Goal: Register for event/course

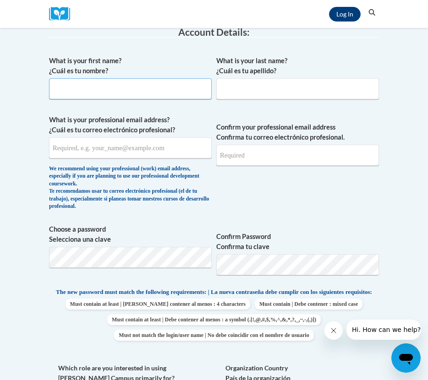
scroll to position [73, 0]
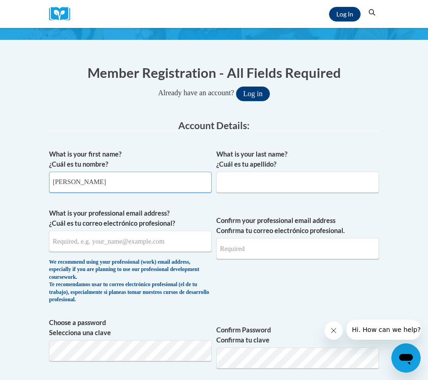
type input "Michel"
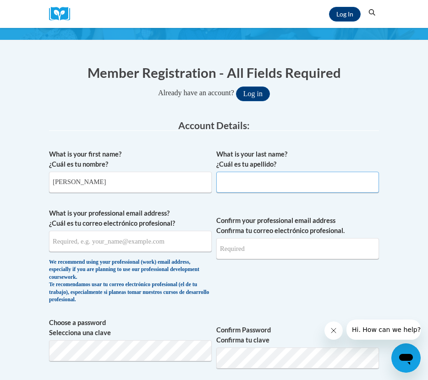
click at [252, 179] on input "What is your last name? ¿Cuál es tu apellido?" at bounding box center [297, 182] width 163 height 21
type input "Germán"
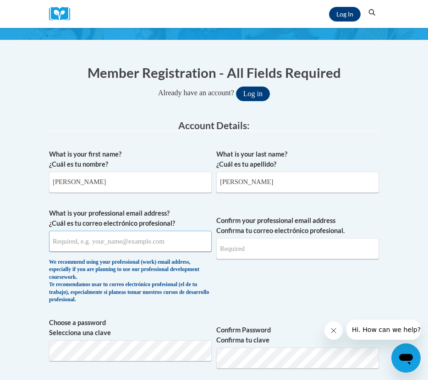
click at [127, 240] on input "What is your professional email address? ¿Cuál es tu correo electrónico profesi…" at bounding box center [130, 241] width 163 height 21
type input "mgerman@pottsville.k12.pa.us"
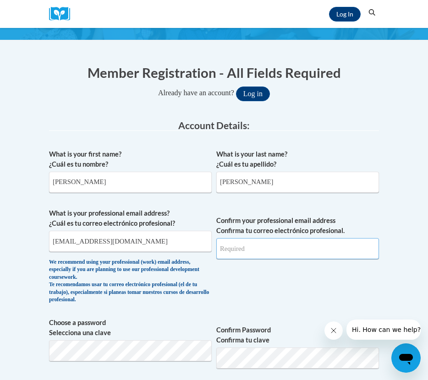
click at [257, 250] on input "Confirm your professional email address Confirma tu correo electrónico profesio…" at bounding box center [297, 248] width 163 height 21
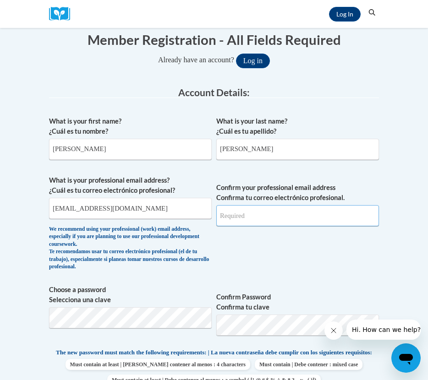
scroll to position [108, 0]
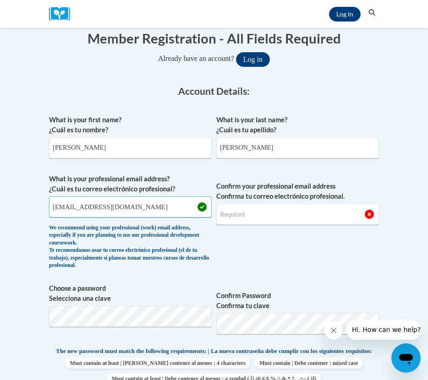
drag, startPoint x: 159, startPoint y: 212, endPoint x: -5, endPoint y: 206, distance: 163.3
click at [0, 206] on html "Log In Search Search... Create an Account Reading belongs to all of us - join o…" at bounding box center [214, 82] width 428 height 380
click at [231, 216] on input "Confirm your professional email address Confirma tu correo electrónico profesio…" at bounding box center [297, 214] width 163 height 21
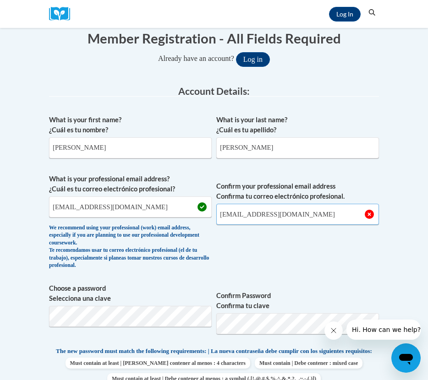
type input "mgerman@pottsville.k12.pa.us"
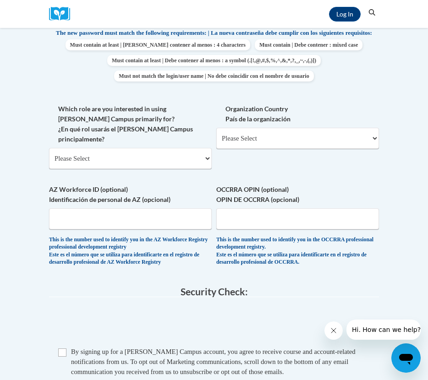
scroll to position [427, 0]
click at [132, 148] on select "Please Select College/University | Colegio/Universidad Community/Nonprofit Part…" at bounding box center [130, 158] width 163 height 21
select select "fbf2d438-af2f-41f8-98f1-81c410e29de3"
click at [49, 148] on select "Please Select College/University | Colegio/Universidad Community/Nonprofit Part…" at bounding box center [130, 158] width 163 height 21
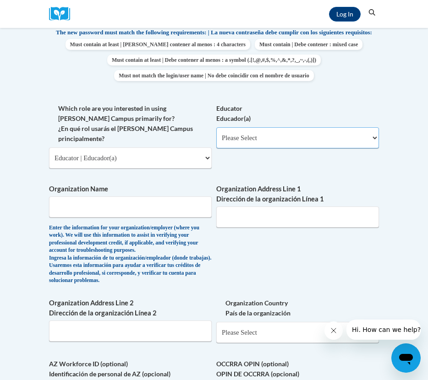
click at [254, 135] on select "Please Select Early Learning/Daycare Teacher/Family Home Care Provider | Maestr…" at bounding box center [297, 137] width 163 height 21
select select "11a86997-7122-4e2e-80c7-11975180ece4"
click at [216, 134] on select "Please Select Early Learning/Daycare Teacher/Family Home Care Provider | Maestr…" at bounding box center [297, 137] width 163 height 21
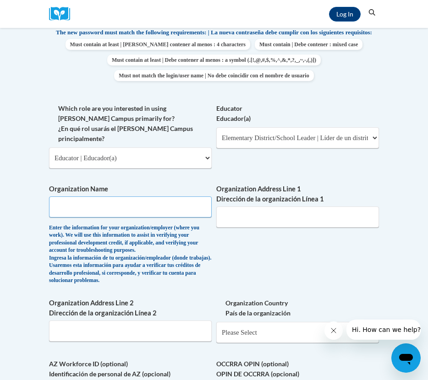
click at [132, 211] on input "Organization Name" at bounding box center [130, 207] width 163 height 21
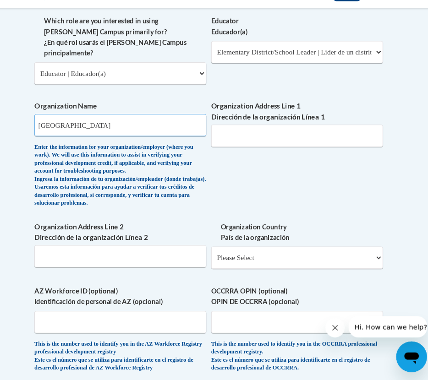
scroll to position [496, 0]
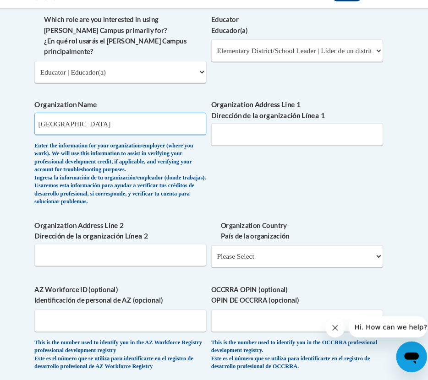
type input "Pottsville Area School District"
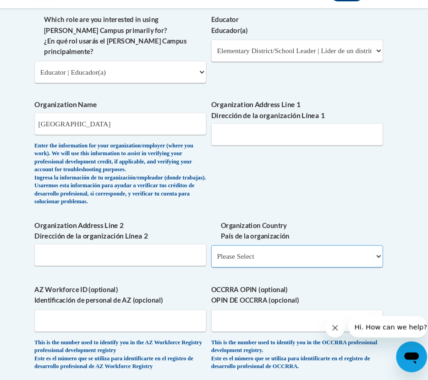
click at [234, 272] on select "Please Select United States | Estados Unidos Outside of the United States | Fue…" at bounding box center [297, 263] width 163 height 21
select select "ad49bcad-a171-4b2e-b99c-48b446064914"
click at [216, 265] on select "Please Select United States | Estados Unidos Outside of the United States | Fue…" at bounding box center [297, 263] width 163 height 21
select select
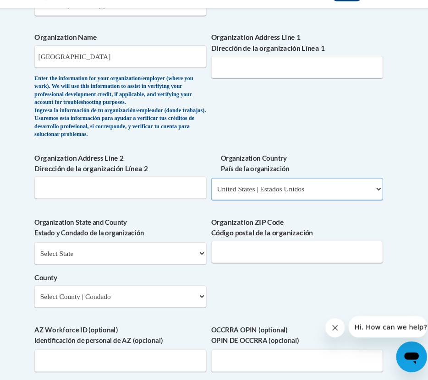
scroll to position [603, 0]
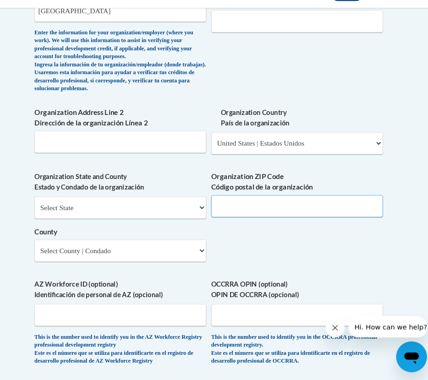
click at [237, 226] on input "Organization ZIP Code Código postal de la organización" at bounding box center [297, 215] width 163 height 21
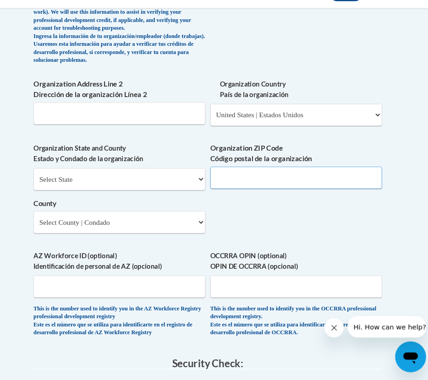
scroll to position [633, 0]
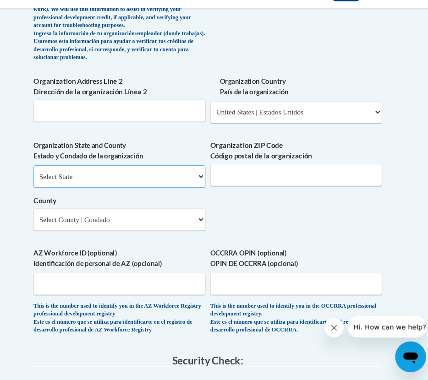
click at [174, 198] on select "Select State Alabama Alaska Arizona Arkansas California Colorado Connecticut De…" at bounding box center [130, 187] width 163 height 21
click at [49, 189] on select "Select State Alabama Alaska Arizona Arkansas California Colorado Connecticut De…" at bounding box center [130, 187] width 163 height 21
click at [96, 193] on select "Select State Alabama Alaska Arizona Arkansas California Colorado Connecticut De…" at bounding box center [130, 187] width 163 height 21
select select "Pennsylvania"
click at [49, 189] on select "Select State Alabama Alaska Arizona Arkansas California Colorado Connecticut De…" at bounding box center [130, 187] width 163 height 21
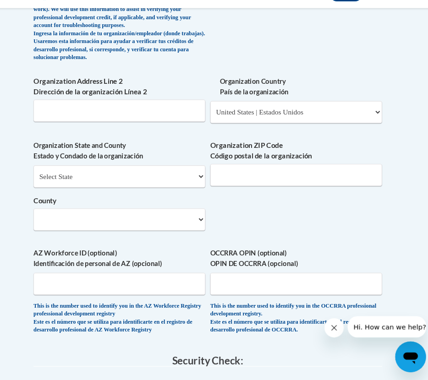
click at [99, 229] on div "Select State Alabama Alaska Arizona Arkansas California Colorado Connecticut De…" at bounding box center [130, 208] width 163 height 62
click at [100, 136] on input "Organization Address Line 2 Dirección de la organización Línea 2" at bounding box center [130, 125] width 163 height 21
click at [100, 239] on select "Select County Adams Allegheny Armstrong Beaver Bedford Berks Blair Bradford Buc…" at bounding box center [130, 228] width 163 height 21
select select "Schuylkill"
click at [49, 230] on select "Select County Adams Allegheny Armstrong Beaver Bedford Berks Blair Bradford Buc…" at bounding box center [130, 228] width 163 height 21
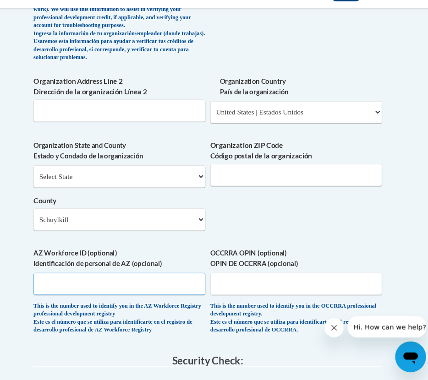
click at [156, 300] on input "AZ Workforce ID (optional) Identificación de personal de AZ (opcional)" at bounding box center [130, 289] width 163 height 21
click at [124, 143] on div "Organization Address Line 2 Dirección de la organización Línea 2" at bounding box center [130, 117] width 163 height 50
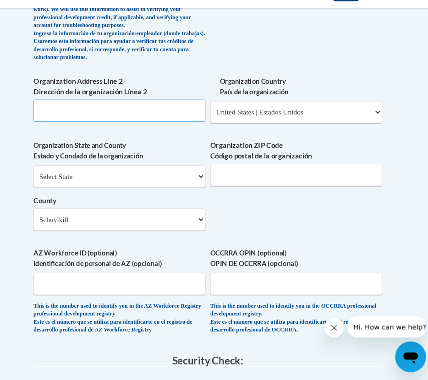
click at [124, 136] on input "Organization Address Line 2 Dirección de la organización Línea 2" at bounding box center [130, 125] width 163 height 21
click at [172, 134] on input "Organization Address Line 2 Dirección de la organización Línea 2" at bounding box center [130, 125] width 163 height 21
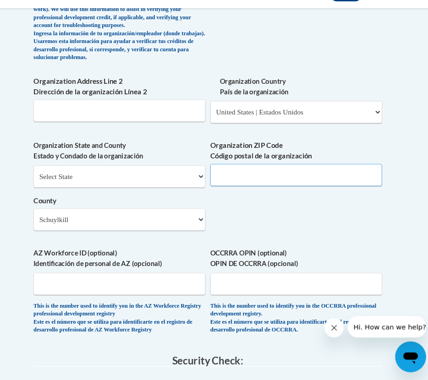
click at [264, 189] on input "Organization ZIP Code Código postal de la organización" at bounding box center [297, 186] width 163 height 21
type input "17901"
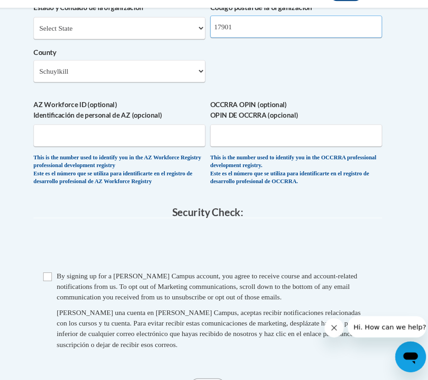
scroll to position [798, 0]
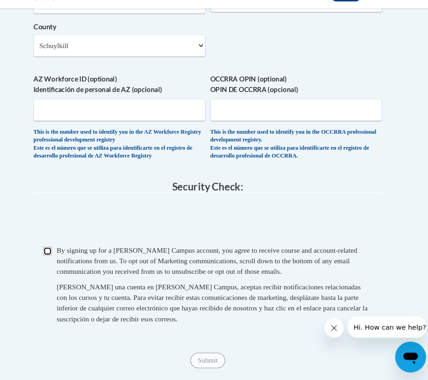
click at [62, 262] on input "Checkbox" at bounding box center [62, 258] width 8 height 8
checkbox input "true"
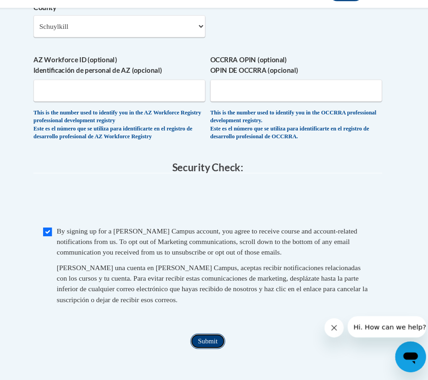
click at [211, 351] on input "Submit" at bounding box center [214, 343] width 33 height 15
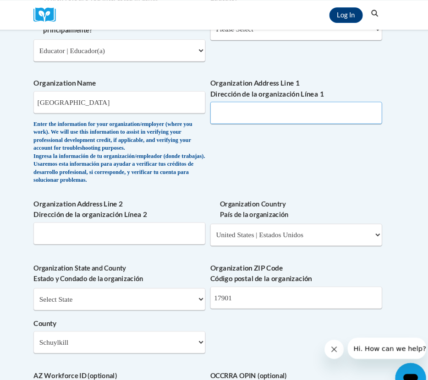
scroll to position [359, 0]
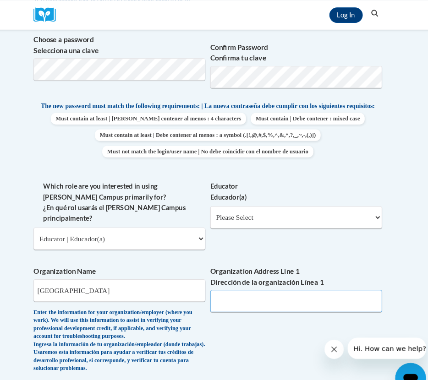
click at [251, 275] on input "Organization Address Line 1 Dirección de la organización Línea 1" at bounding box center [297, 285] width 163 height 21
paste input "1501 West Laurel Boulevard"
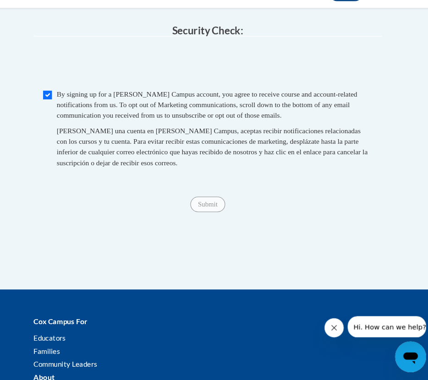
scroll to position [725, 0]
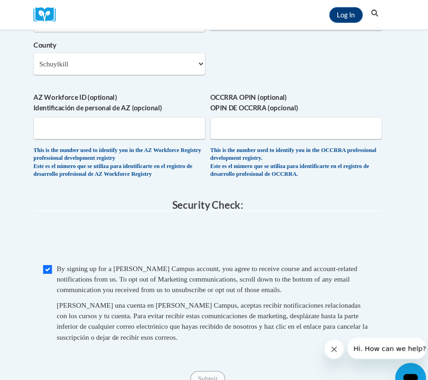
type input "1501 West Laurel Boulevard"
click at [268, 132] on input "OCCRRA OPIN (optional) OPIN DE OCCRRA (opcional)" at bounding box center [297, 121] width 163 height 21
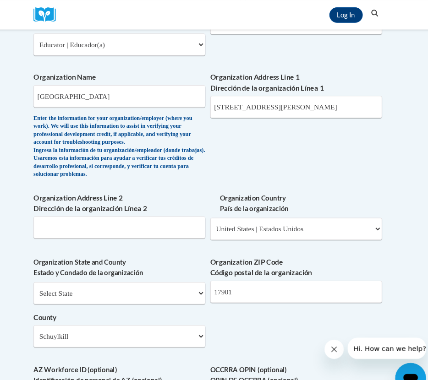
scroll to position [541, 0]
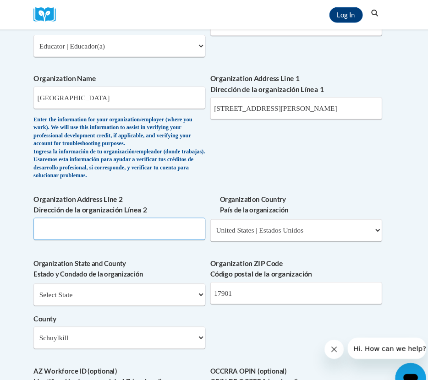
click at [161, 227] on input "Organization Address Line 2 Dirección de la organización Línea 2" at bounding box center [130, 216] width 163 height 21
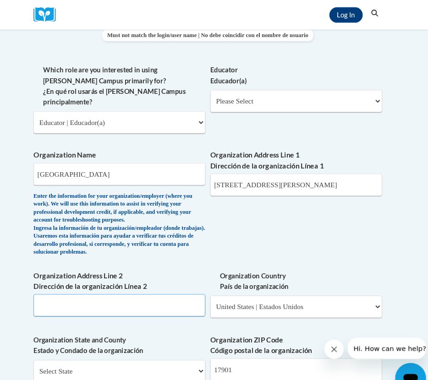
scroll to position [468, 0]
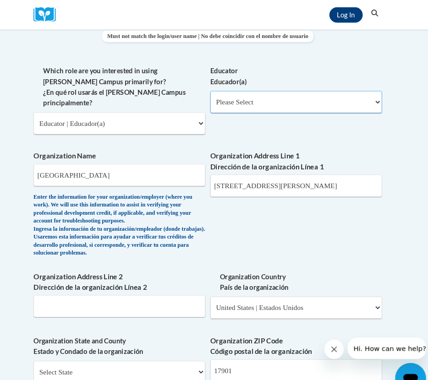
click at [255, 100] on select "Please Select Early Learning/Daycare Teacher/Family Home Care Provider | Maestr…" at bounding box center [297, 96] width 163 height 21
select select "8e40623d-54d0-45cd-9f92-5df65cd3f8cf"
click at [216, 93] on select "Please Select Early Learning/Daycare Teacher/Family Home Care Provider | Maestr…" at bounding box center [297, 96] width 163 height 21
select select "null"
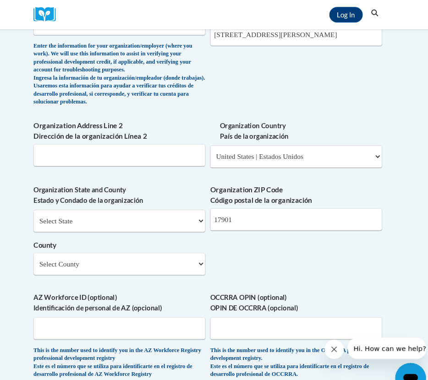
scroll to position [594, 0]
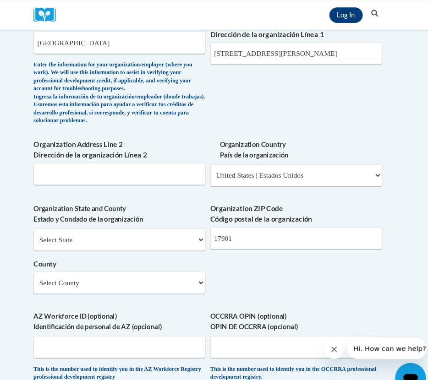
click at [159, 298] on div "What is your first name? ¿Cuál es tu nombre? Michel What is your last name? ¿Cu…" at bounding box center [214, 5] width 330 height 761
click at [159, 278] on select "Select County Adams Allegheny Armstrong Beaver Bedford Berks Blair Bradford Buc…" at bounding box center [130, 267] width 163 height 21
select select "Schuylkill"
click at [49, 270] on select "Select County Adams Allegheny Armstrong Beaver Bedford Berks Blair Bradford Buc…" at bounding box center [130, 267] width 163 height 21
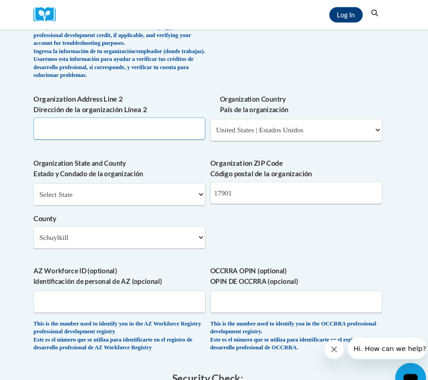
click at [164, 132] on input "Organization Address Line 2 Dirección de la organización Línea 2" at bounding box center [130, 121] width 163 height 21
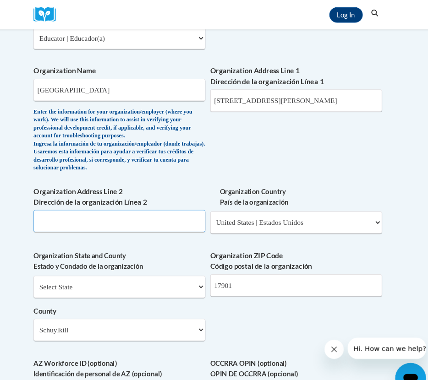
scroll to position [548, 0]
paste input "JSC Elementary School"
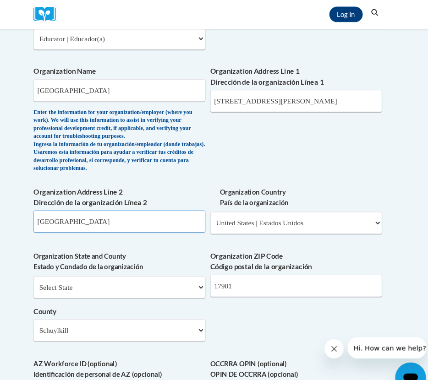
type input "JSC Elementary School"
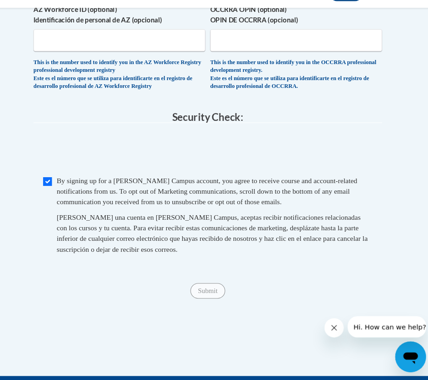
scroll to position [951, 0]
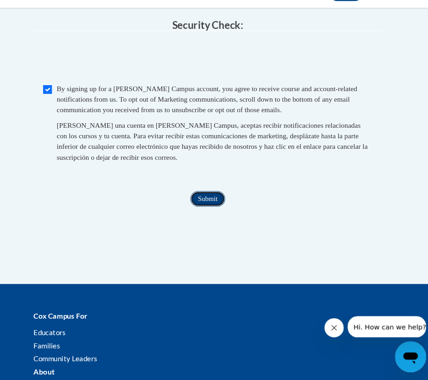
click at [210, 216] on input "Submit" at bounding box center [214, 209] width 33 height 15
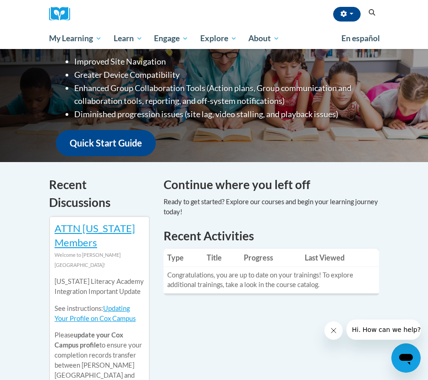
scroll to position [181, 0]
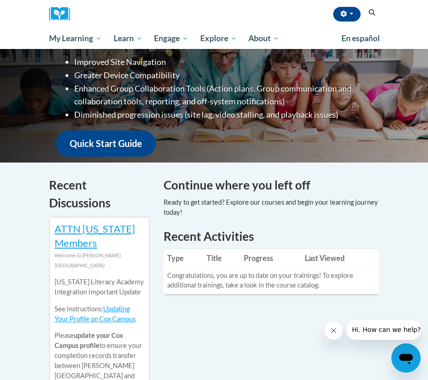
click at [296, 225] on div "Continue where you left off" at bounding box center [271, 202] width 229 height 52
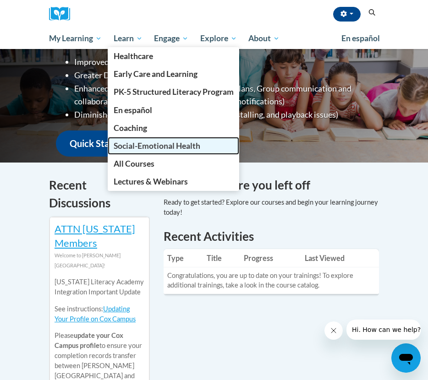
click at [156, 143] on span "Social-Emotional Health" at bounding box center [157, 146] width 87 height 10
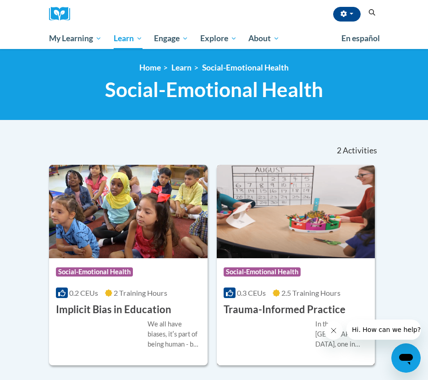
click at [261, 301] on div "Course Category: Social-Emotional Health 0.3 CEUs 2.5 Training Hours COURSE Tra…" at bounding box center [296, 288] width 159 height 59
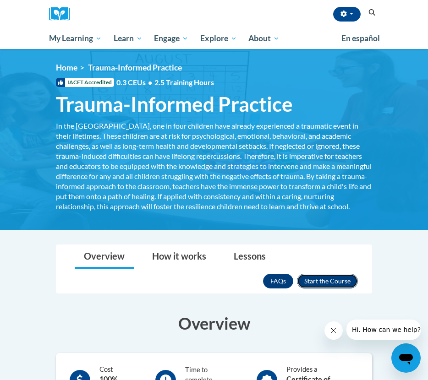
click at [318, 289] on button "Enroll" at bounding box center [327, 281] width 61 height 15
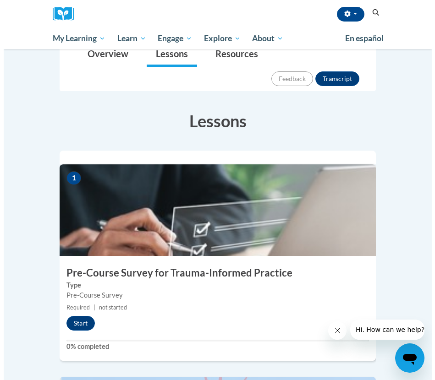
scroll to position [168, 0]
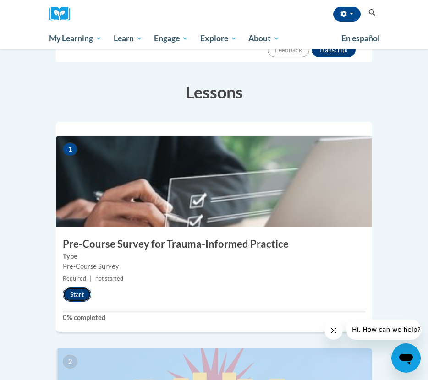
click at [86, 287] on button "Start" at bounding box center [77, 294] width 28 height 15
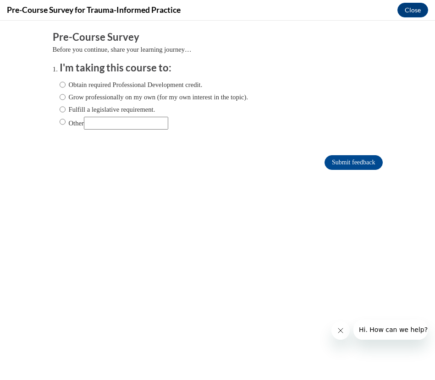
scroll to position [0, 0]
click at [60, 83] on input "Obtain required Professional Development credit." at bounding box center [63, 85] width 6 height 10
radio input "true"
click at [353, 162] on input "Submit feedback" at bounding box center [354, 162] width 58 height 15
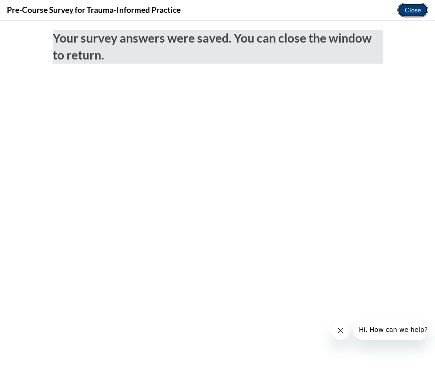
click at [405, 15] on button "Close" at bounding box center [412, 10] width 31 height 15
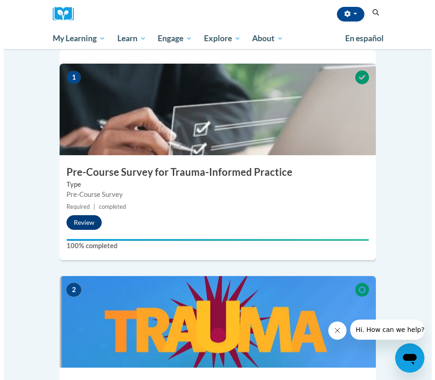
scroll to position [218, 0]
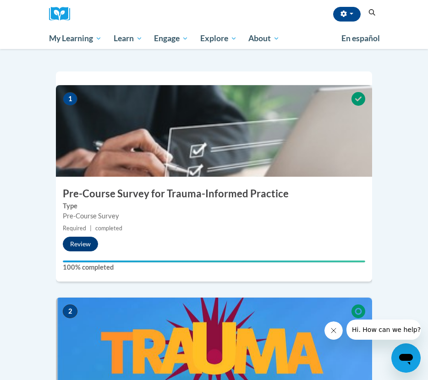
click at [88, 224] on small "Required | completed" at bounding box center [214, 229] width 316 height 10
click at [92, 237] on button "Review" at bounding box center [80, 244] width 35 height 15
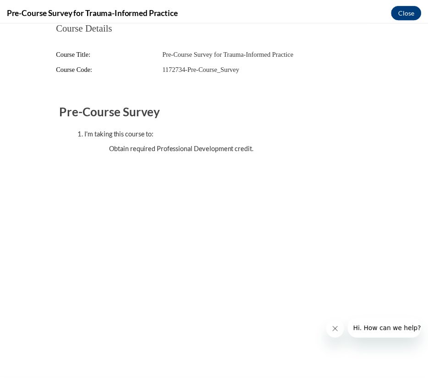
scroll to position [0, 0]
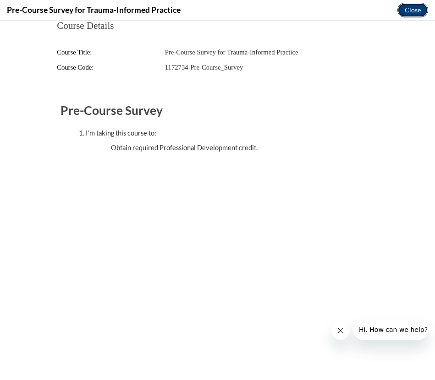
click at [406, 9] on button "Close" at bounding box center [412, 10] width 31 height 15
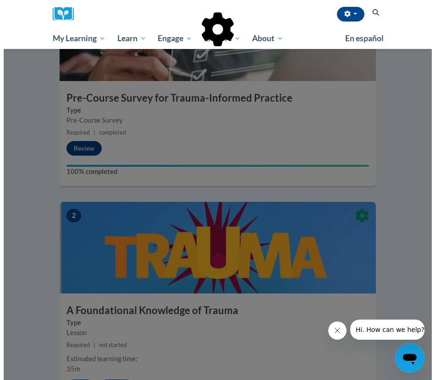
scroll to position [347, 0]
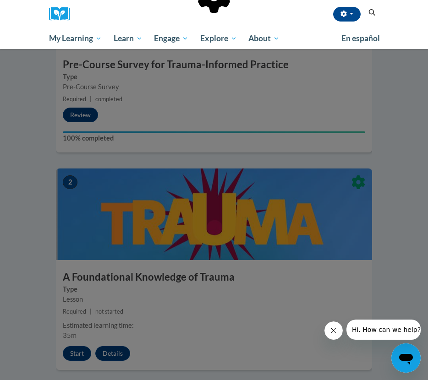
click at [196, 267] on div at bounding box center [214, 190] width 428 height 380
click at [330, 333] on icon "Close message from company" at bounding box center [333, 330] width 7 height 7
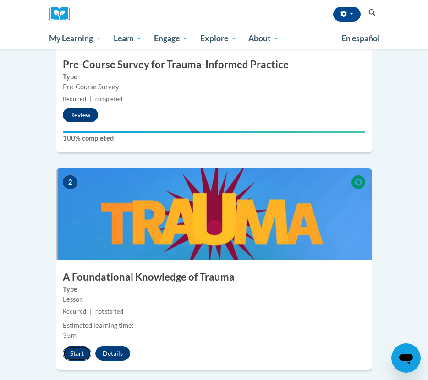
click at [73, 347] on button "Start" at bounding box center [77, 354] width 28 height 15
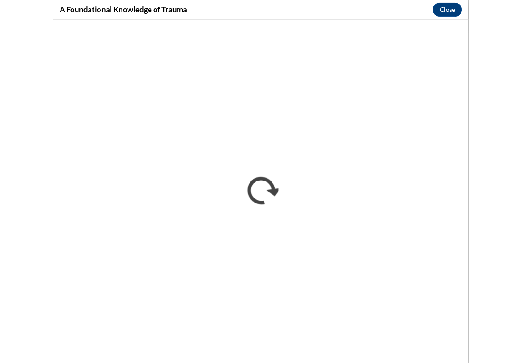
scroll to position [0, 0]
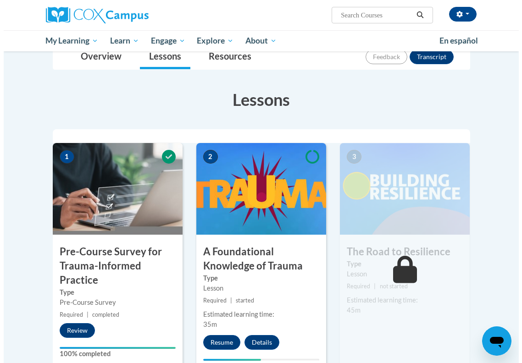
scroll to position [111, 0]
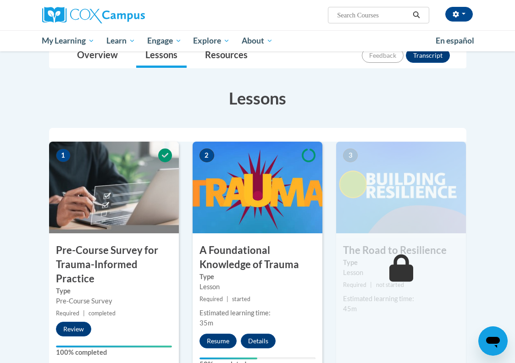
click at [297, 218] on img at bounding box center [258, 188] width 130 height 92
click at [230, 340] on button "Resume" at bounding box center [217, 341] width 37 height 15
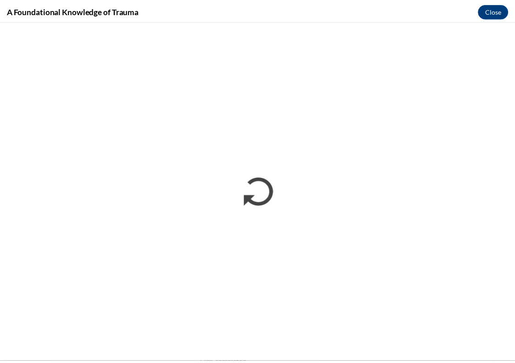
scroll to position [0, 0]
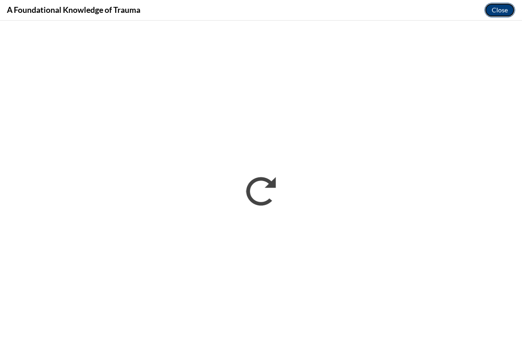
click at [494, 11] on button "Close" at bounding box center [499, 10] width 31 height 15
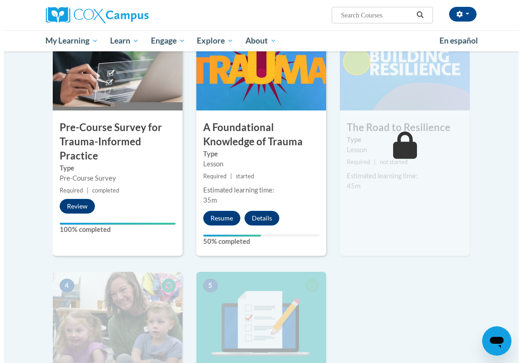
scroll to position [252, 0]
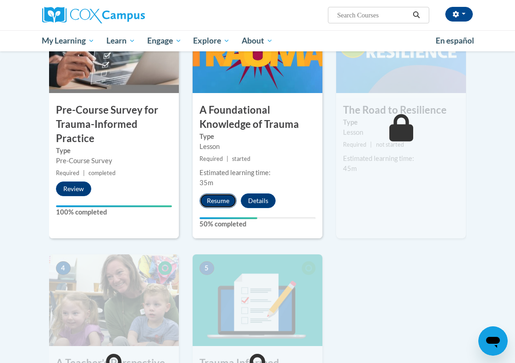
click at [226, 201] on button "Resume" at bounding box center [217, 200] width 37 height 15
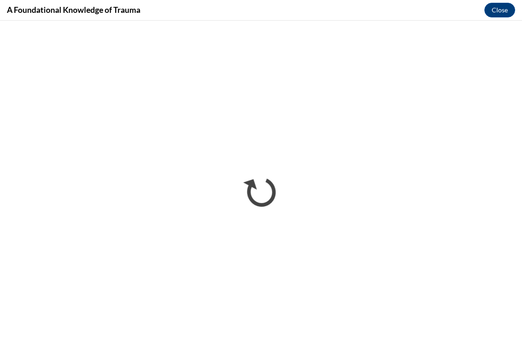
scroll to position [0, 0]
click at [499, 14] on button "Close" at bounding box center [499, 10] width 31 height 15
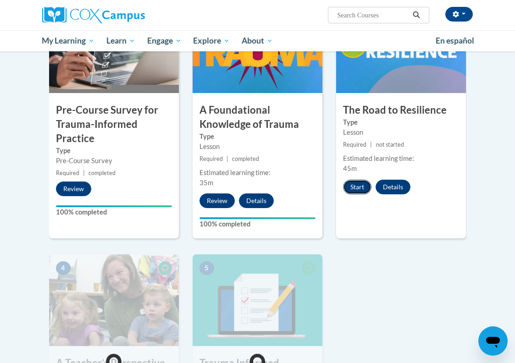
click at [355, 180] on button "Start" at bounding box center [357, 187] width 28 height 15
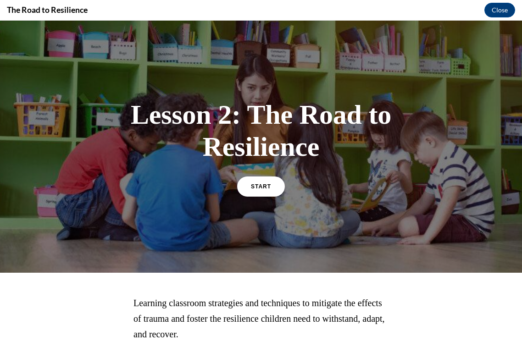
click at [232, 186] on div "Lesson 2: The Road to Resilience START" at bounding box center [260, 146] width 275 height 115
click at [258, 181] on link "START" at bounding box center [261, 186] width 50 height 21
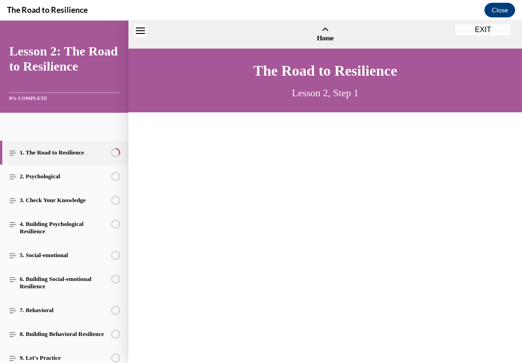
scroll to position [28, 0]
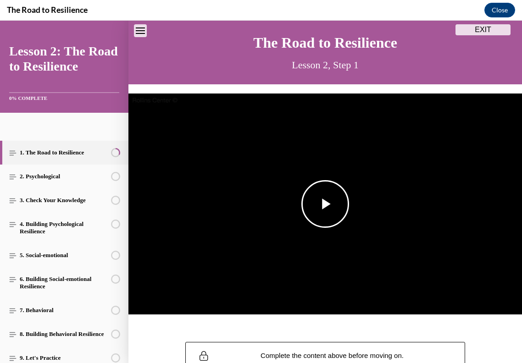
click at [327, 262] on img "Video player" at bounding box center [324, 204] width 393 height 221
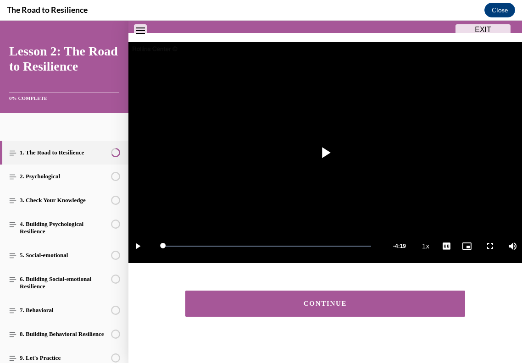
scroll to position [81, 0]
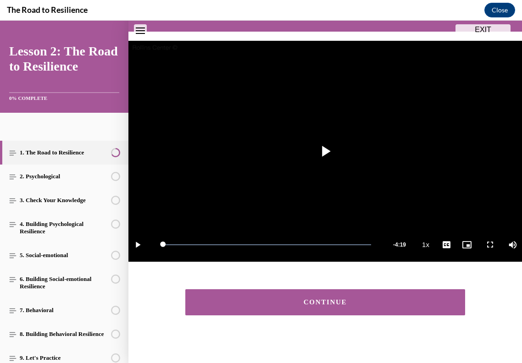
click at [290, 299] on div "CONTINUE" at bounding box center [324, 302] width 251 height 7
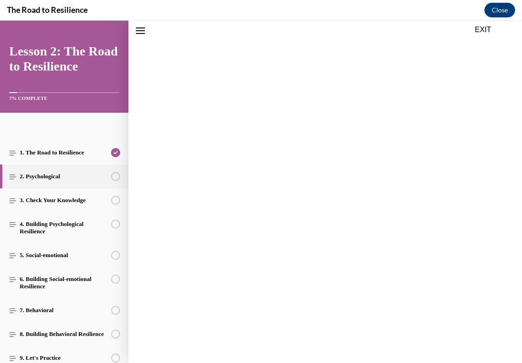
scroll to position [28, 0]
